Goal: Navigation & Orientation: Find specific page/section

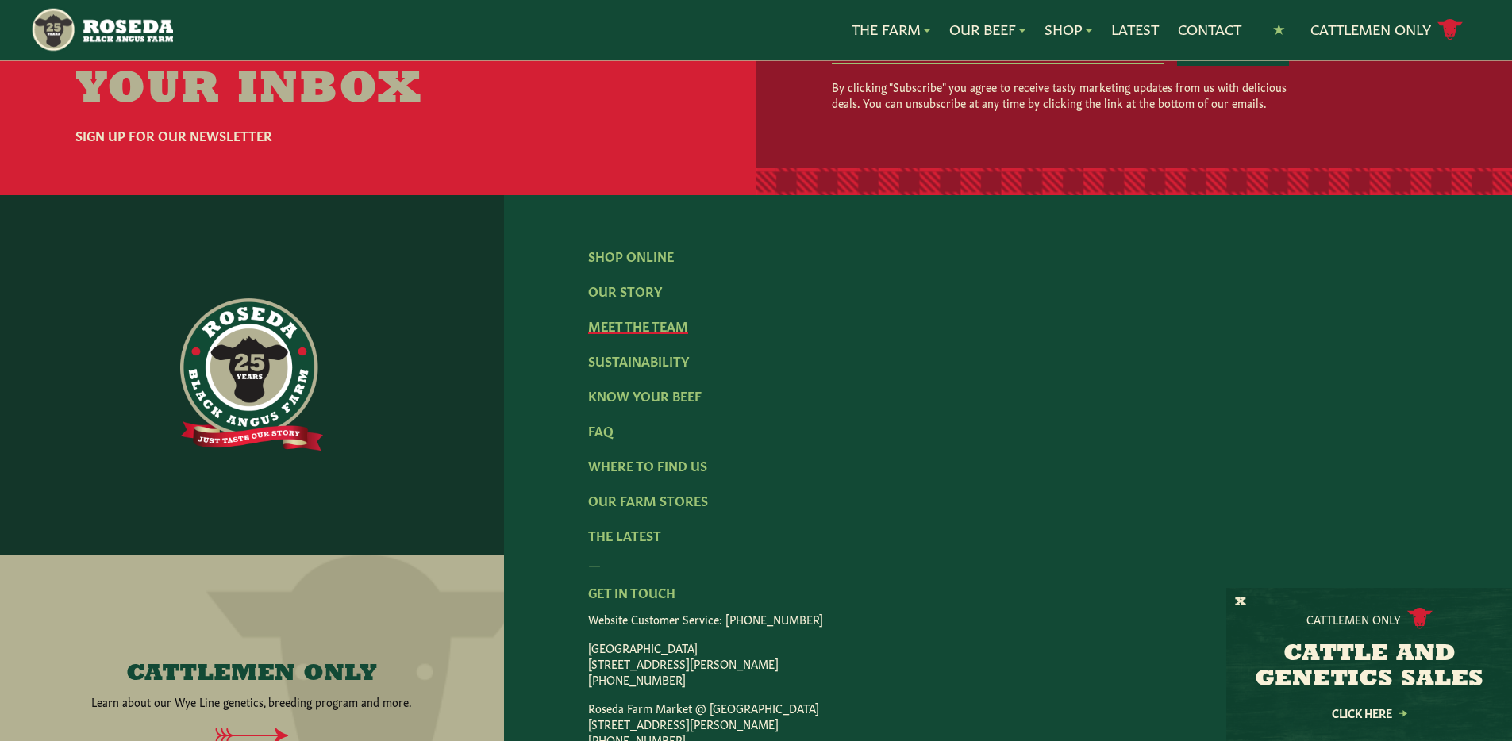
scroll to position [2446, 0]
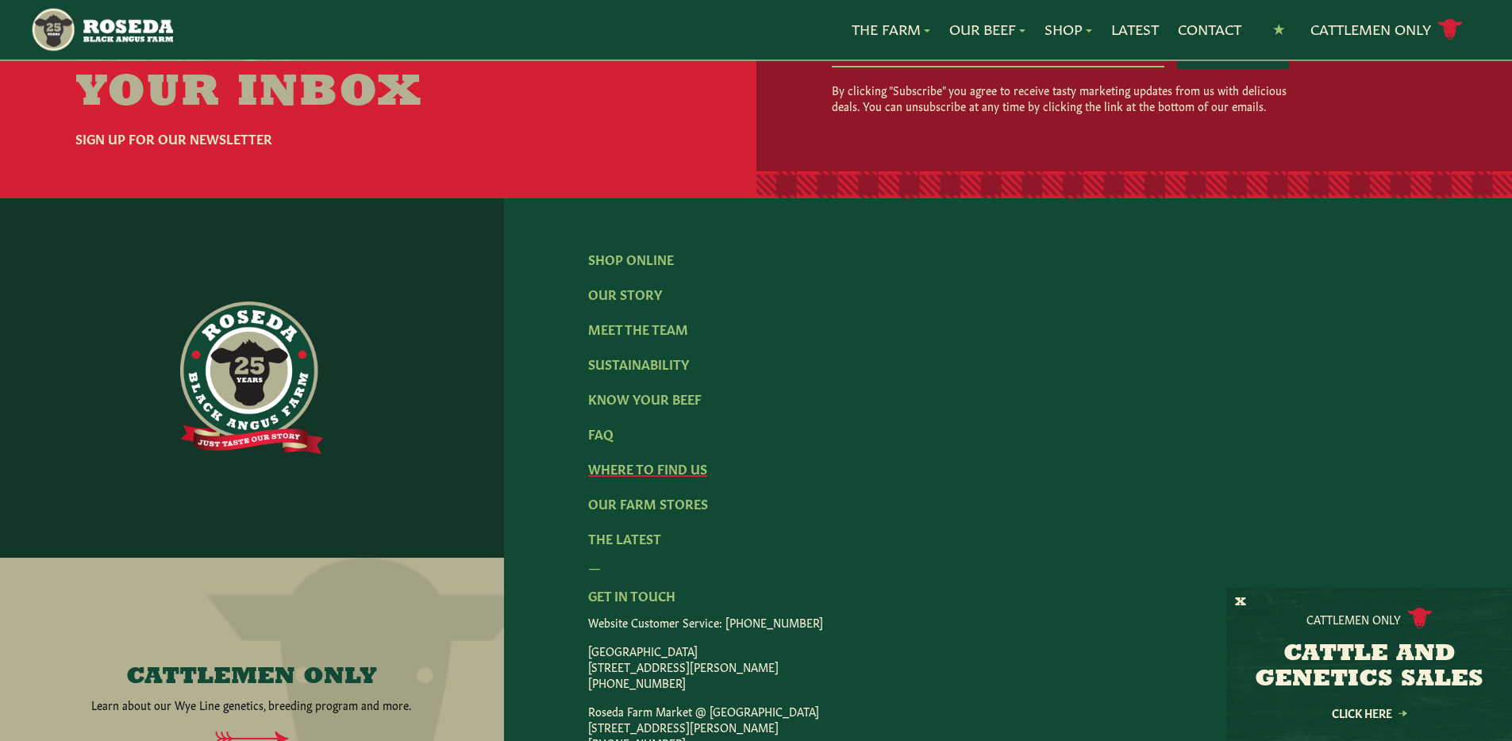
click at [685, 460] on link "Where To Find Us" at bounding box center [647, 468] width 119 height 17
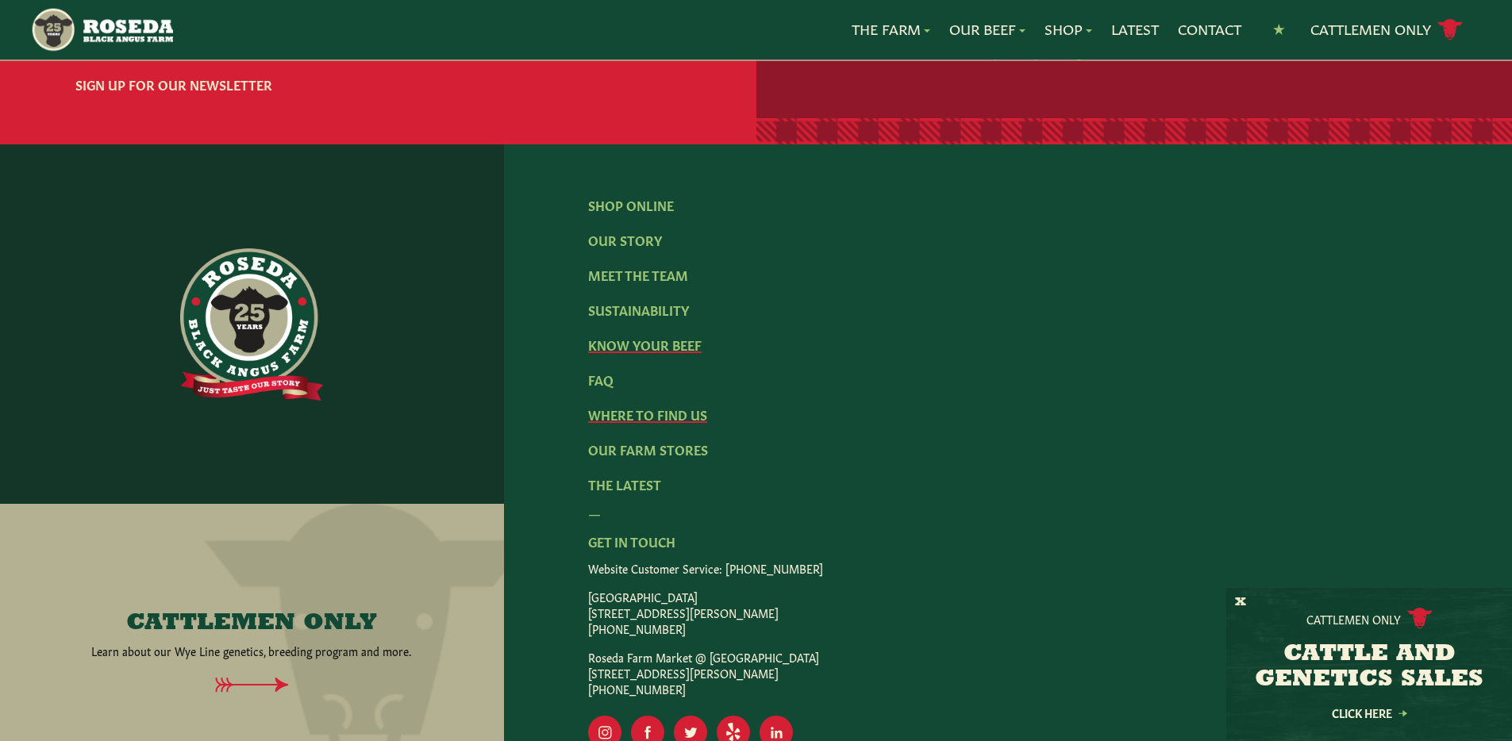
scroll to position [3226, 0]
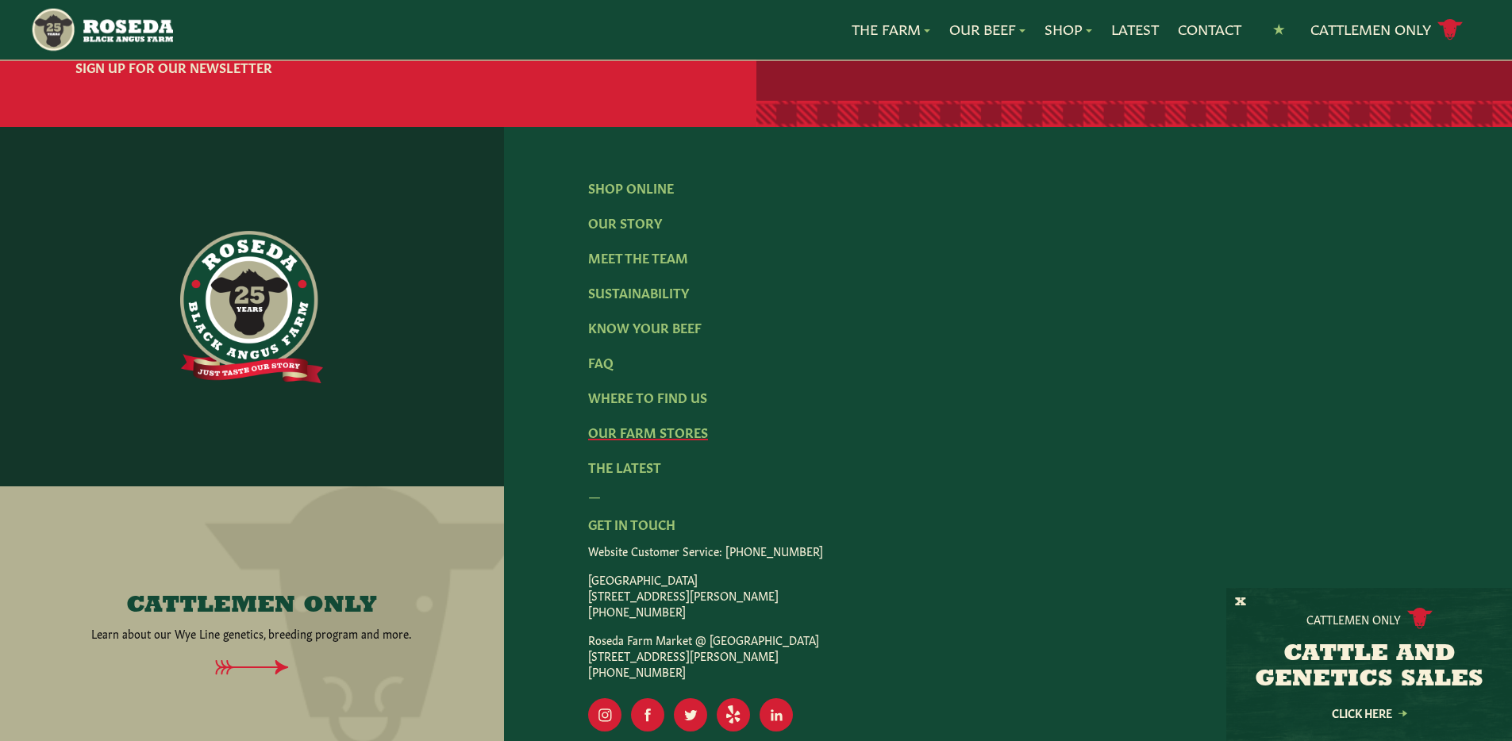
click at [684, 439] on link "Our Farm Stores" at bounding box center [648, 431] width 120 height 17
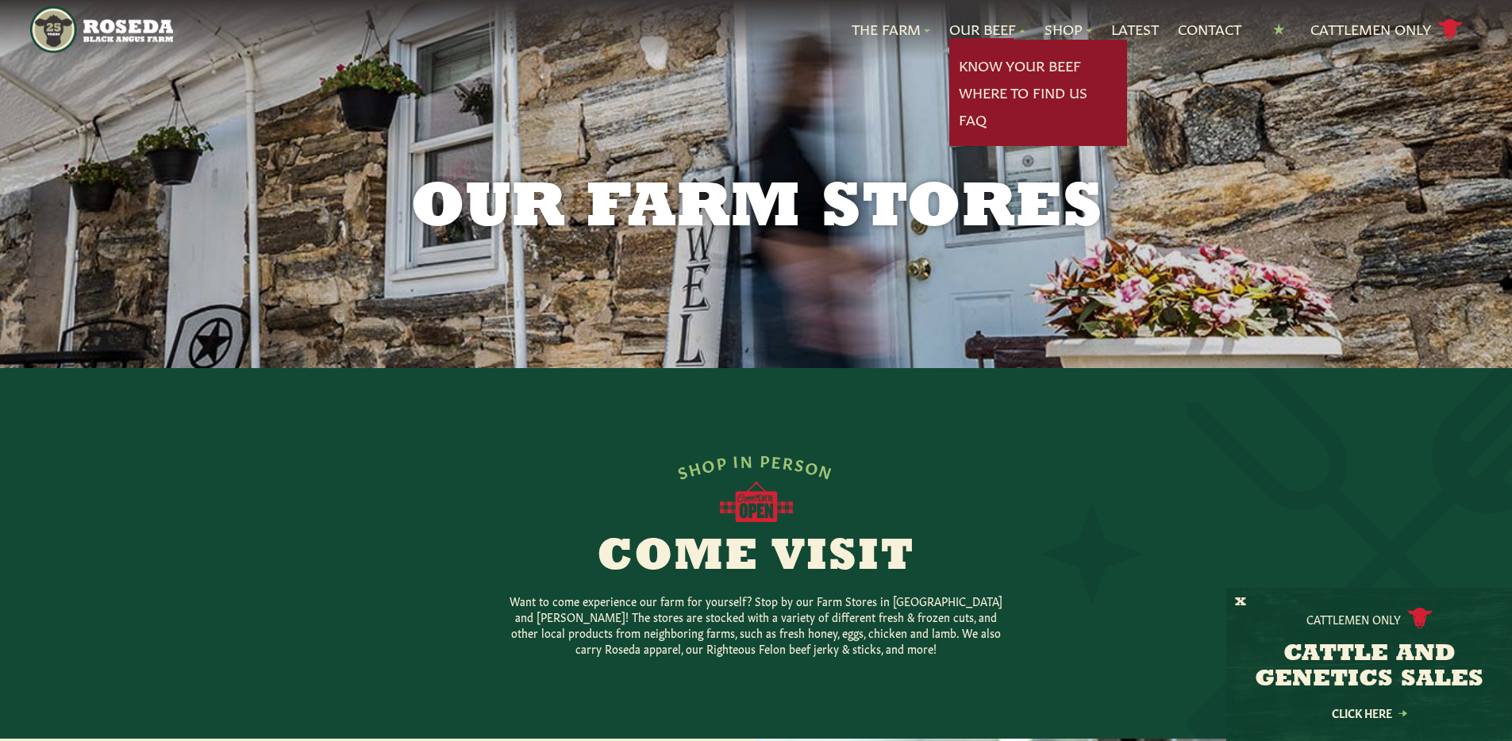
click at [996, 104] on div "Our Farm Stores" at bounding box center [756, 184] width 1512 height 368
click at [996, 97] on link "Where To Find Us" at bounding box center [1023, 93] width 129 height 21
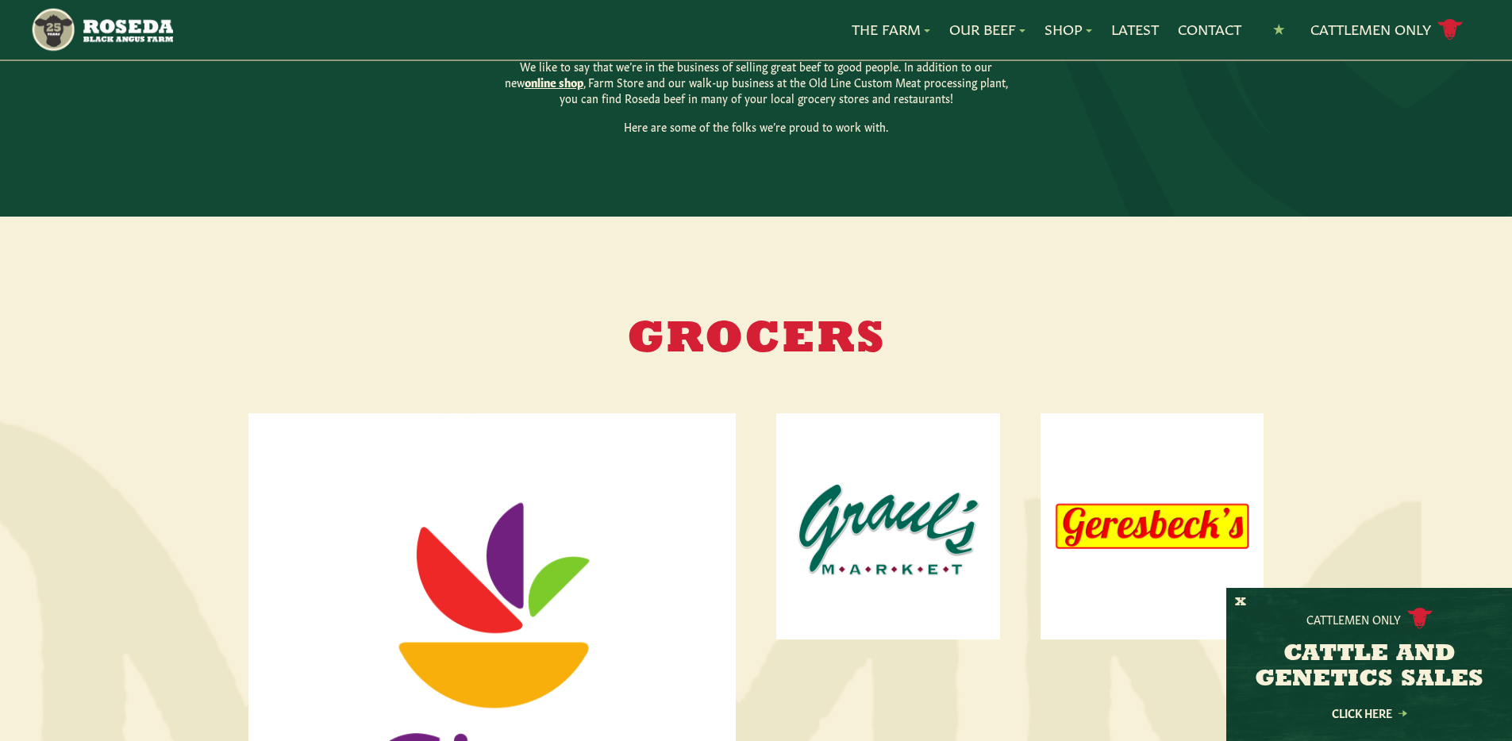
scroll to position [883, 0]
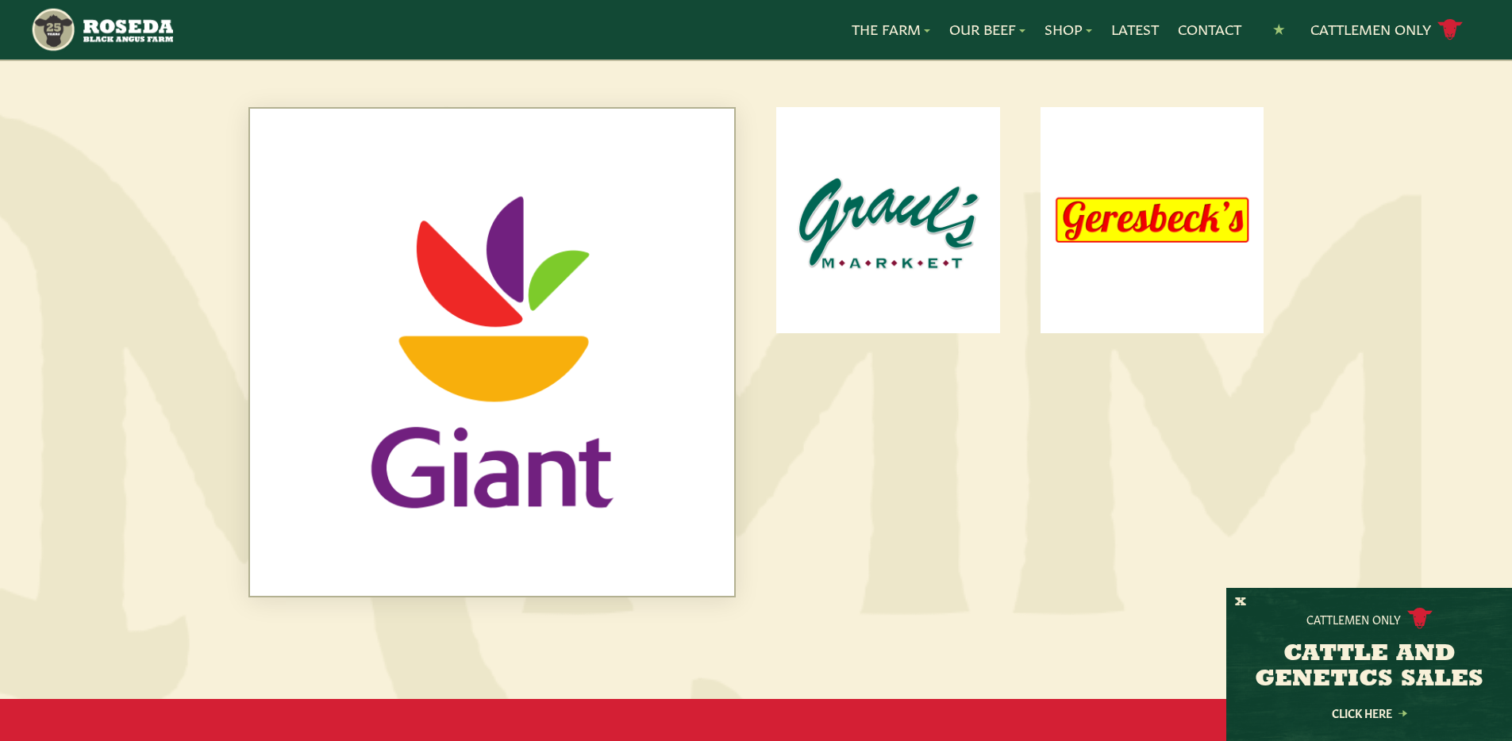
click at [591, 341] on img at bounding box center [492, 352] width 484 height 487
